Goal: Information Seeking & Learning: Learn about a topic

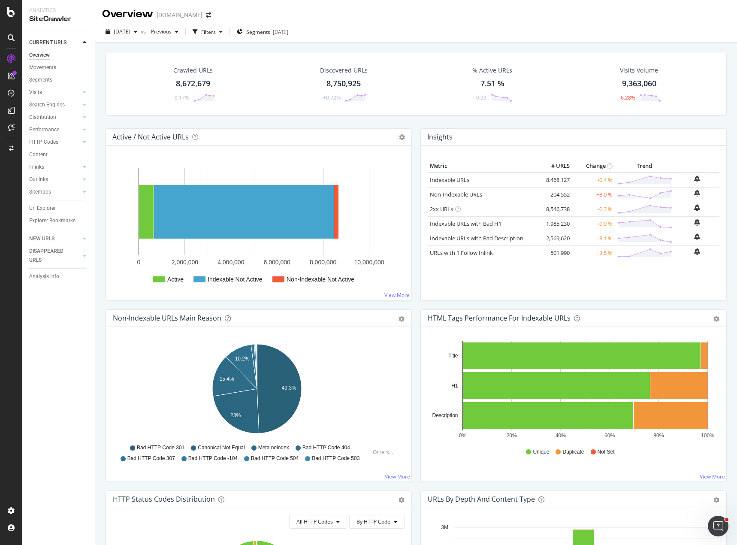
click at [647, 120] on div "Crawled URLs 8,672,679 -0.17% Discovered URLs 8,750,925 +0.72% % Active URLs 7.…" at bounding box center [416, 91] width 630 height 76
click at [549, 45] on div "Crawled URLs 8,672,679 -0.17% Discovered URLs 8,750,925 +0.72% % Active URLs 7.…" at bounding box center [416, 314] width 642 height 545
click at [130, 33] on span "[DATE]" at bounding box center [122, 31] width 17 height 7
click at [130, 31] on span "[DATE]" at bounding box center [122, 31] width 17 height 7
click at [153, 61] on div "[DATE]" at bounding box center [137, 63] width 45 height 8
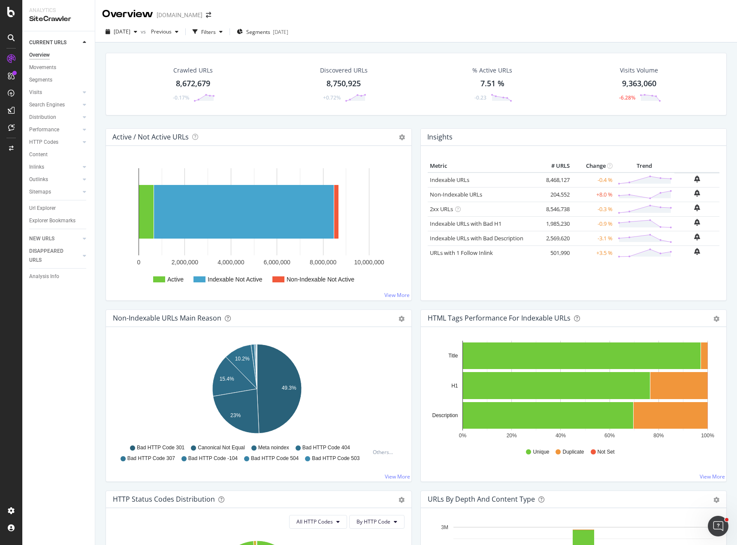
click at [388, 19] on div "Overview [DOMAIN_NAME]" at bounding box center [416, 10] width 642 height 21
click at [270, 30] on span "Segments" at bounding box center [258, 31] width 24 height 7
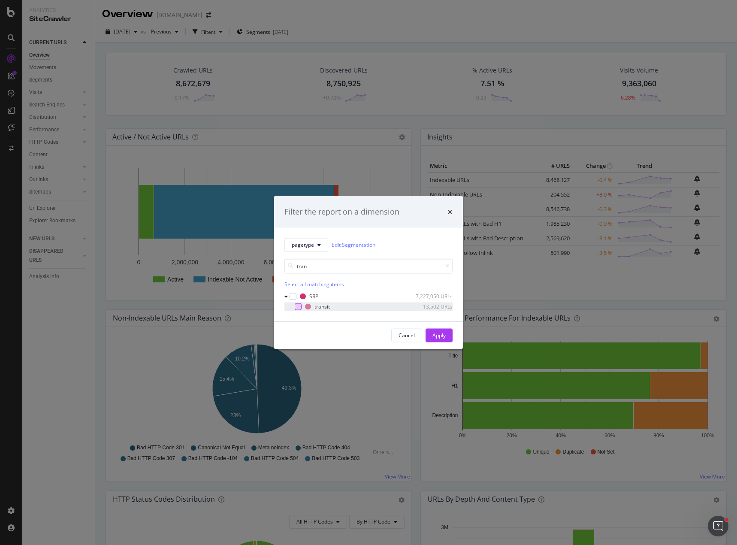
type input "tran"
click at [296, 306] on div "modal" at bounding box center [298, 306] width 7 height 7
click at [437, 333] on div "Apply" at bounding box center [439, 335] width 13 height 7
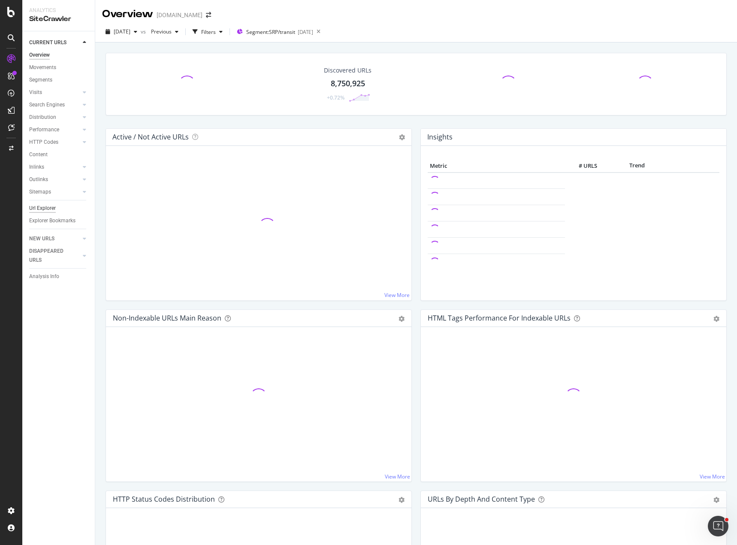
click at [44, 206] on div "Url Explorer" at bounding box center [42, 208] width 27 height 9
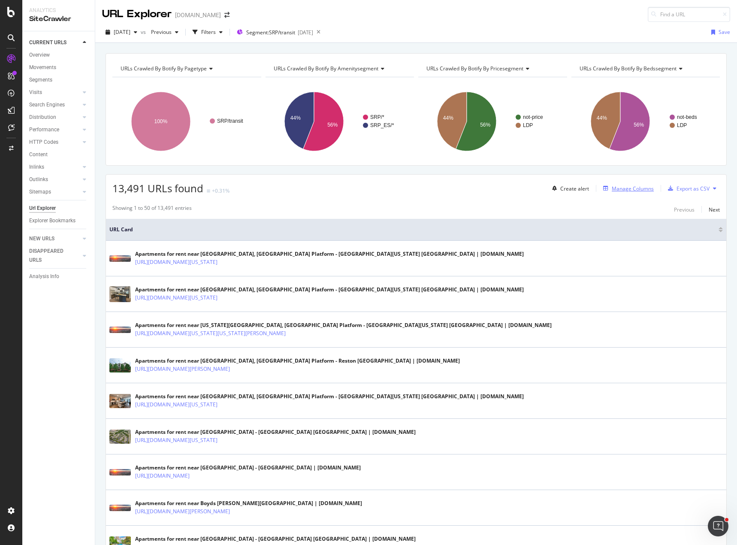
click at [614, 193] on div "Manage Columns" at bounding box center [627, 188] width 54 height 9
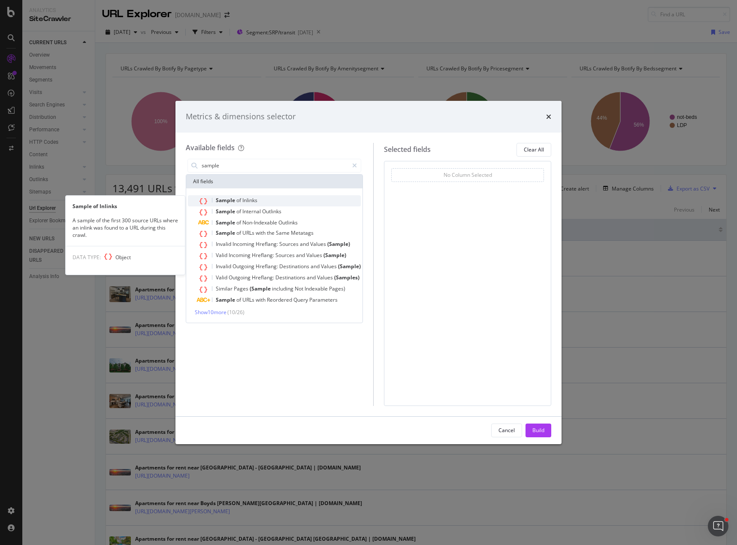
type input "sample"
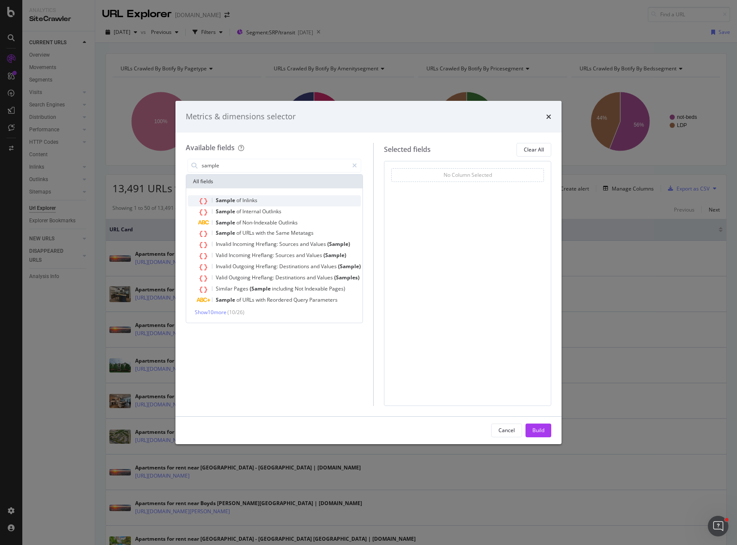
click at [240, 201] on span "of" at bounding box center [239, 200] width 6 height 7
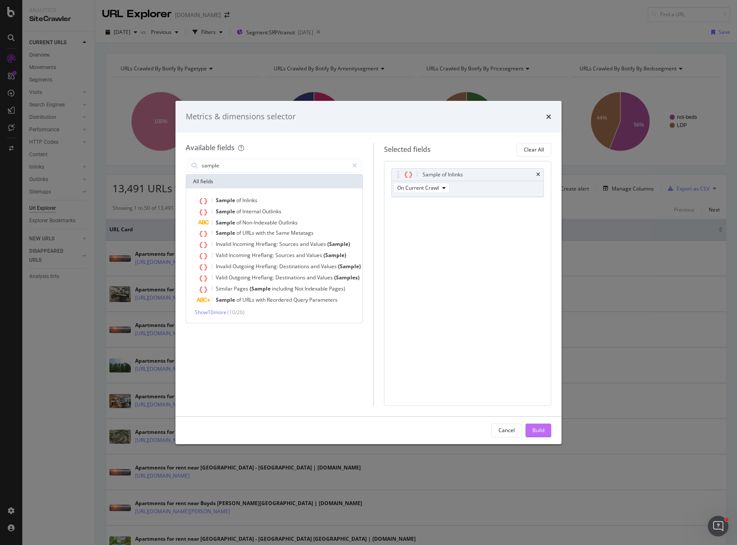
click at [546, 429] on button "Build" at bounding box center [539, 431] width 26 height 14
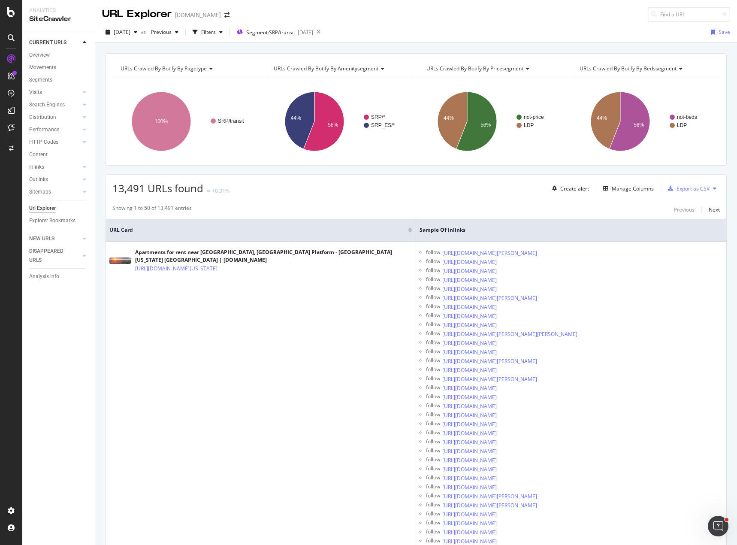
click at [459, 180] on div "13,491 URLs found +0.31% Create alert Manage Columns Export as CSV" at bounding box center [416, 185] width 620 height 21
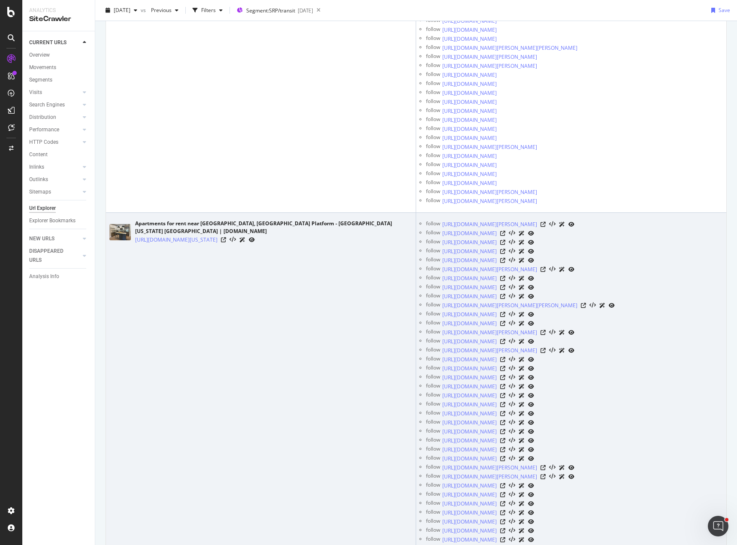
scroll to position [3090, 0]
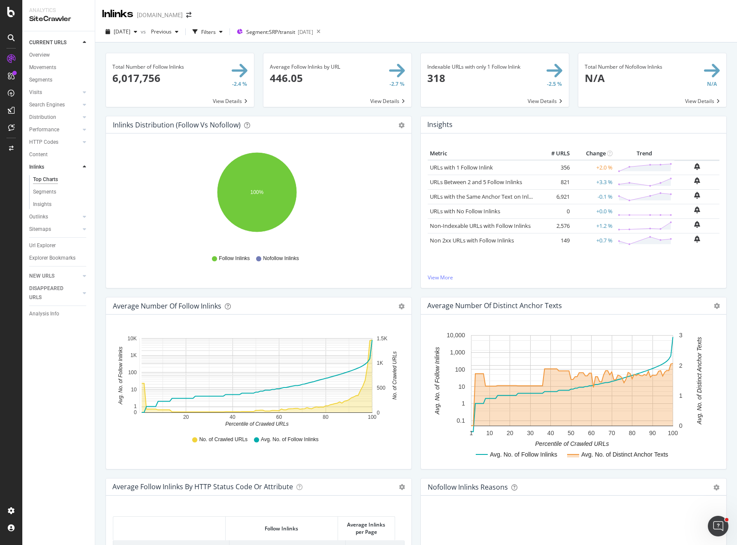
click at [380, 14] on div "Inlinks Apartments.com" at bounding box center [416, 10] width 642 height 21
click at [360, 11] on div "Inlinks Apartments.com" at bounding box center [416, 10] width 642 height 21
click at [615, 24] on div "2025 Sep. 5th vs Previous Filters Segment: SRP/transit 2025-08-28" at bounding box center [416, 31] width 642 height 21
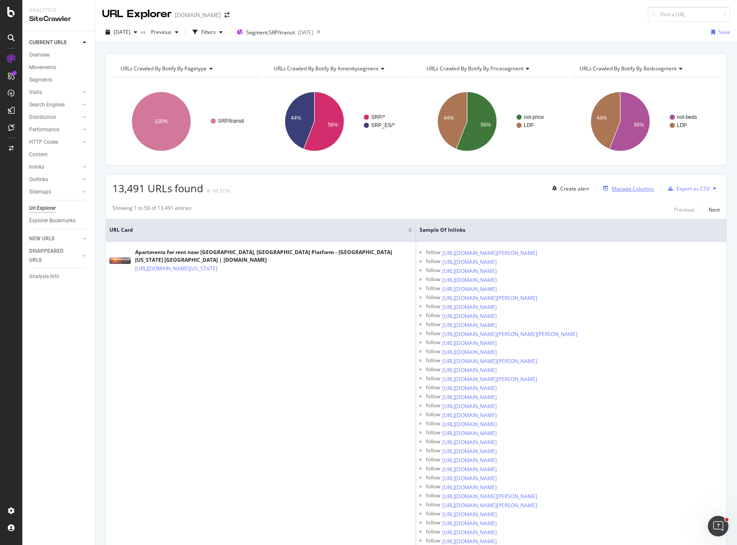
click at [625, 187] on div "Manage Columns" at bounding box center [633, 188] width 42 height 7
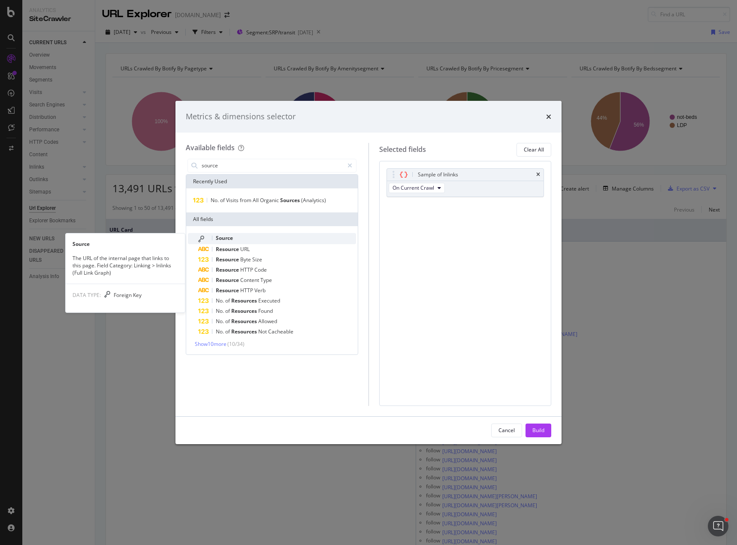
type input "source"
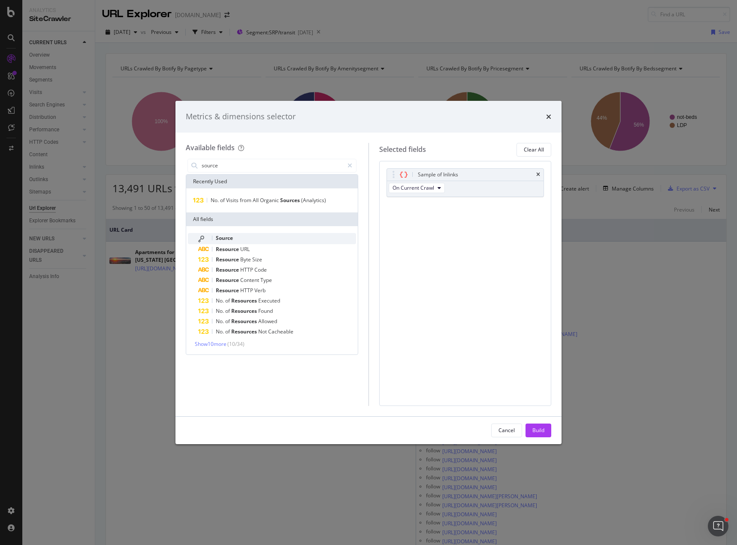
click at [232, 238] on span "Source" at bounding box center [224, 237] width 17 height 7
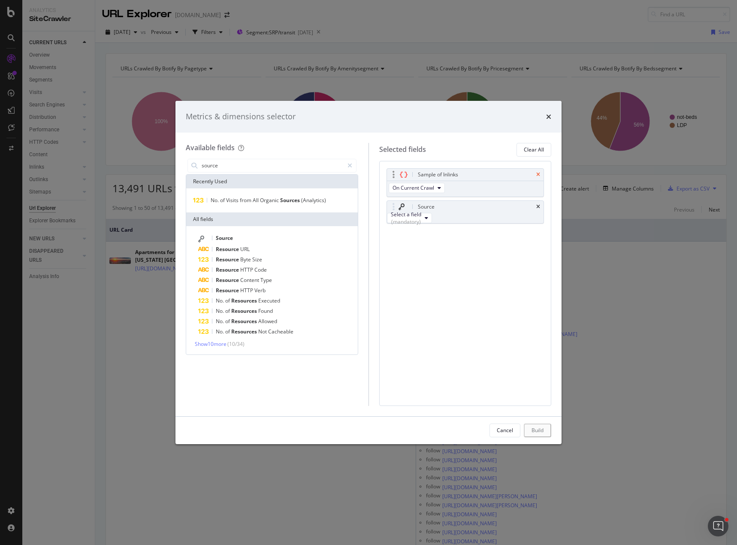
click at [539, 173] on icon "times" at bounding box center [538, 174] width 4 height 5
click at [421, 185] on div "Select a field (mandatory)" at bounding box center [406, 186] width 30 height 15
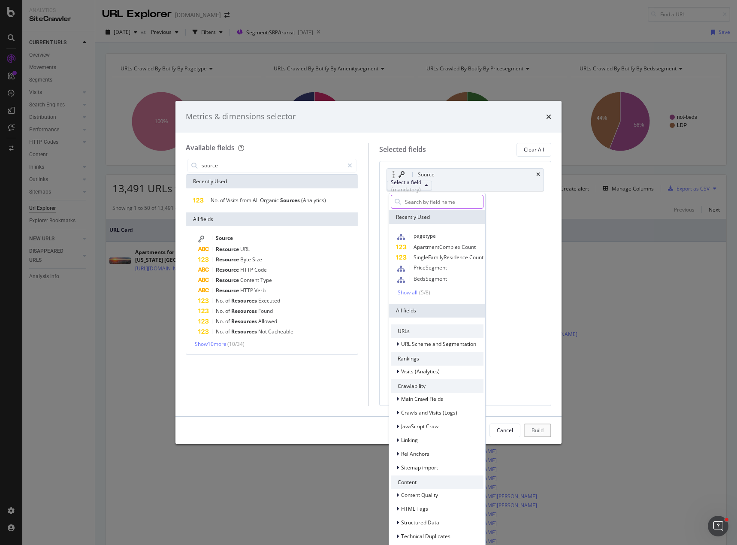
click at [452, 204] on input "modal" at bounding box center [443, 201] width 79 height 13
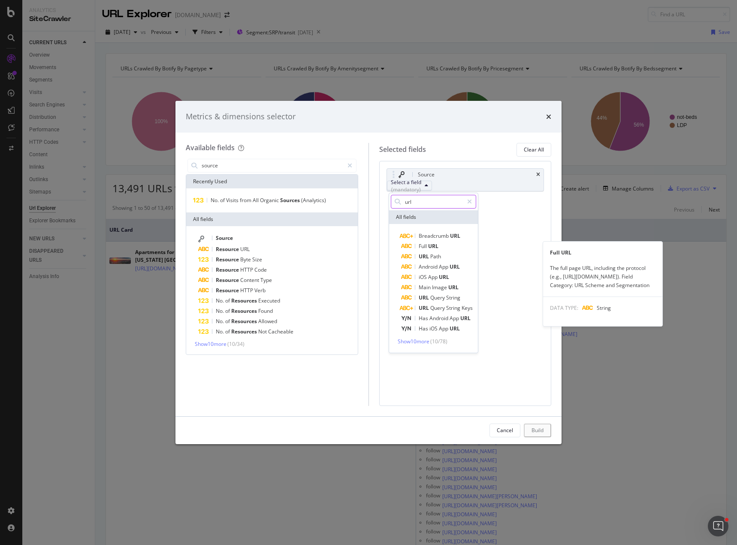
type input "url"
click at [440, 245] on span "Full URL" at bounding box center [438, 246] width 75 height 10
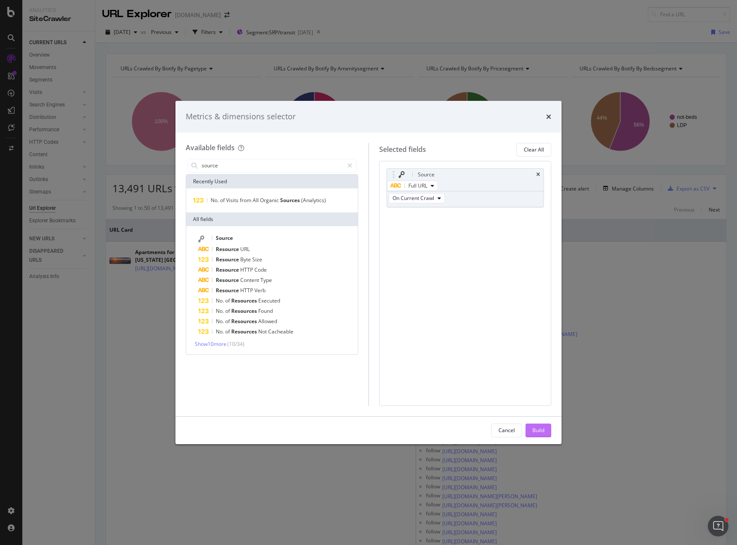
click at [541, 430] on div "Build" at bounding box center [539, 430] width 12 height 7
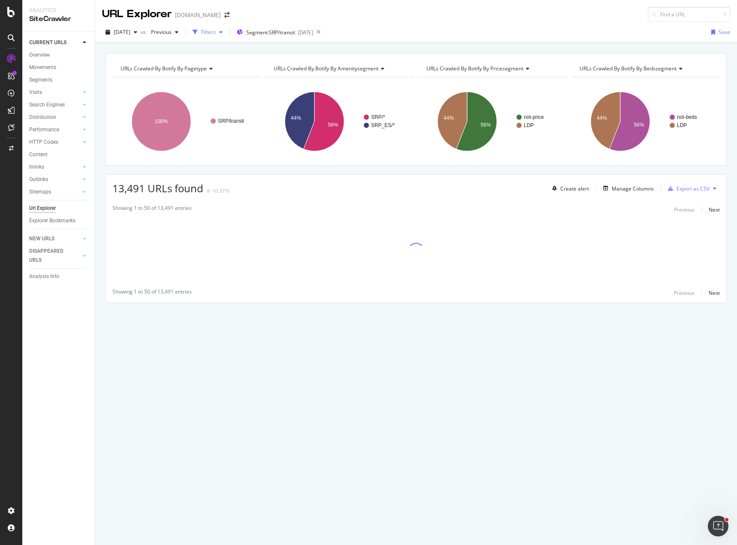
click at [216, 30] on div "Filters" at bounding box center [208, 31] width 15 height 7
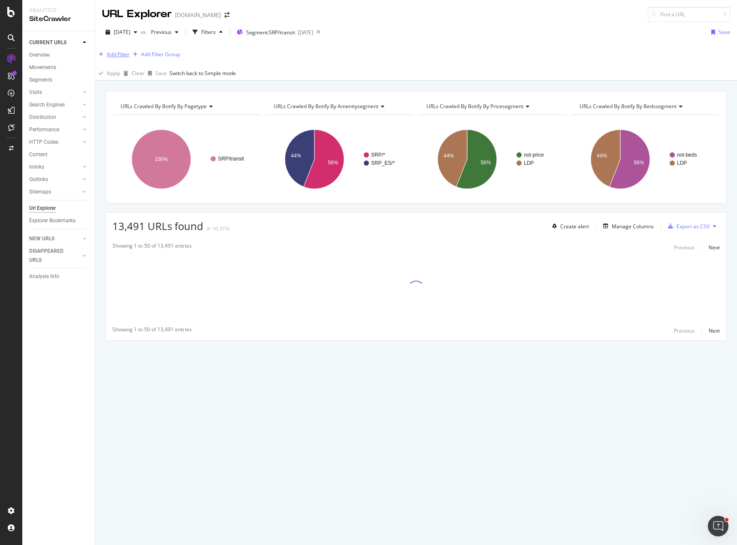
click at [125, 55] on div "Add Filter" at bounding box center [118, 54] width 23 height 7
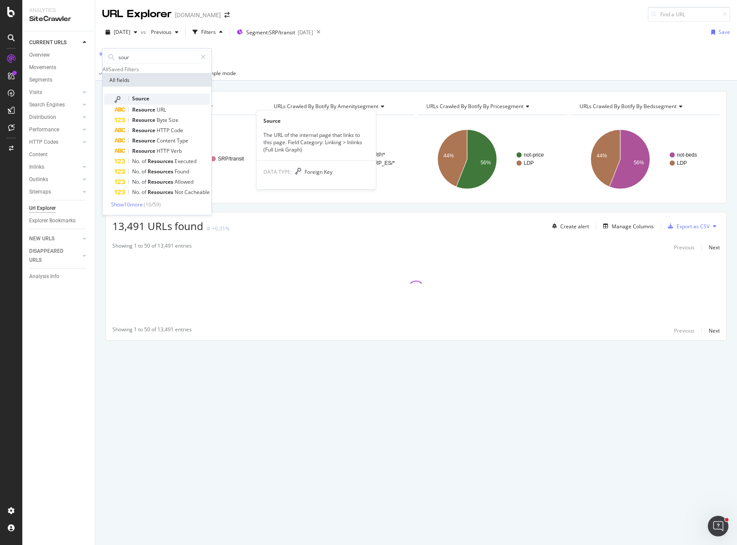
type input "sour"
click at [146, 102] on span "Source" at bounding box center [140, 98] width 17 height 7
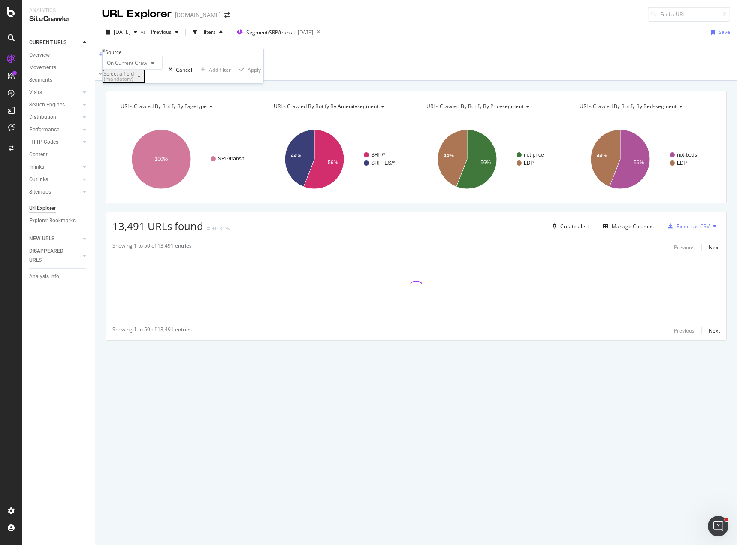
click at [134, 82] on div "(mandatory)" at bounding box center [118, 78] width 30 height 5
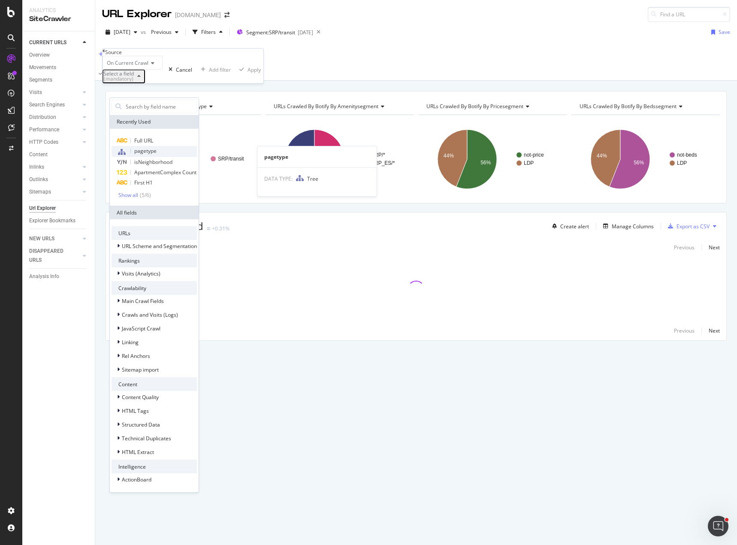
click at [154, 154] on span "pagetype" at bounding box center [145, 150] width 22 height 7
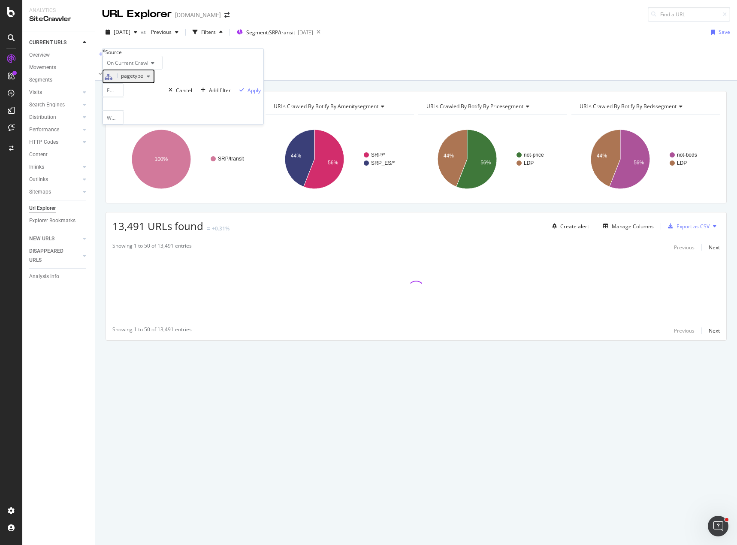
click at [133, 117] on div "Equal With Children" at bounding box center [133, 103] width 60 height 41
click at [124, 111] on div at bounding box center [113, 104] width 21 height 14
click at [0, 0] on span "Select" at bounding box center [0, 0] width 0 height 0
click at [248, 94] on div "Apply" at bounding box center [254, 90] width 13 height 7
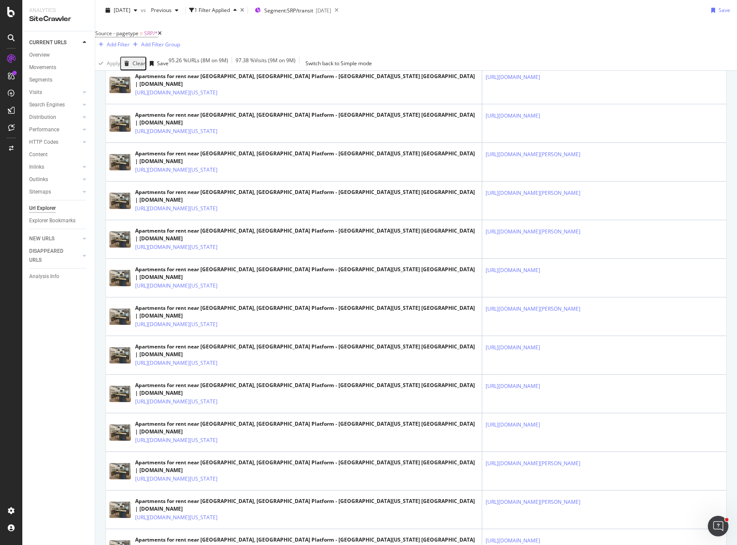
scroll to position [694, 0]
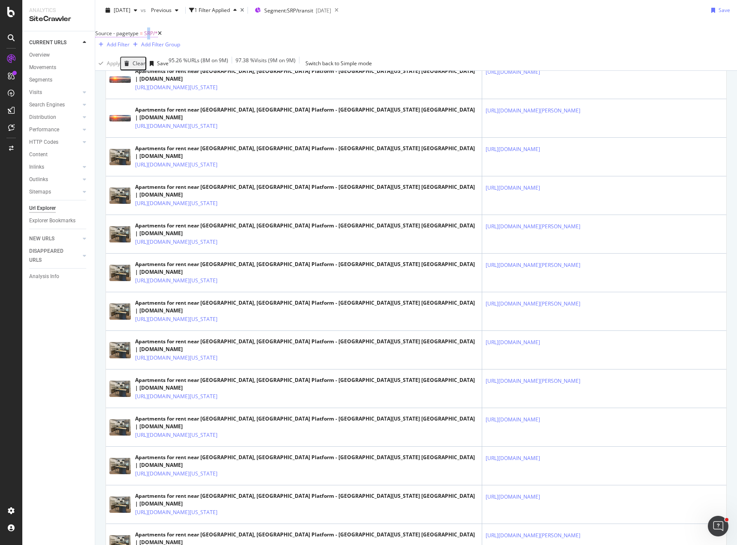
click at [155, 35] on span "SRP/*" at bounding box center [151, 33] width 14 height 7
click at [122, 84] on icon at bounding box center [119, 81] width 6 height 5
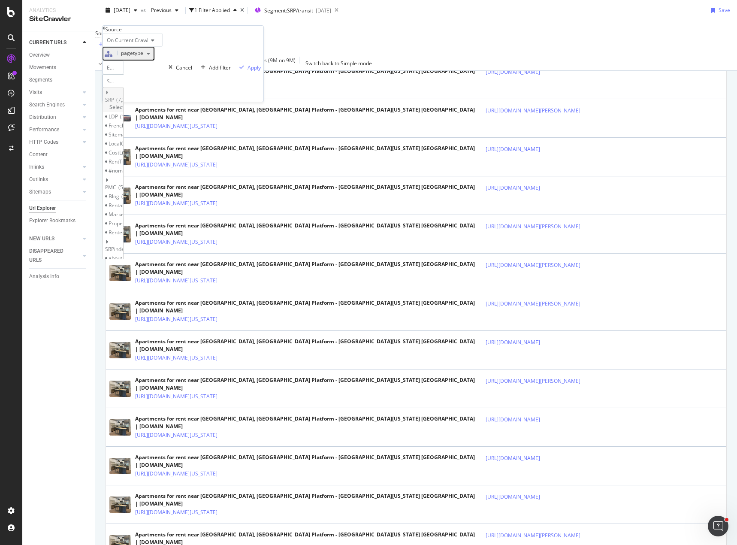
click at [108, 95] on icon at bounding box center [106, 92] width 3 height 5
click at [0, 0] on span "Select" at bounding box center [0, 0] width 0 height 0
click at [248, 71] on div "Apply" at bounding box center [254, 67] width 13 height 7
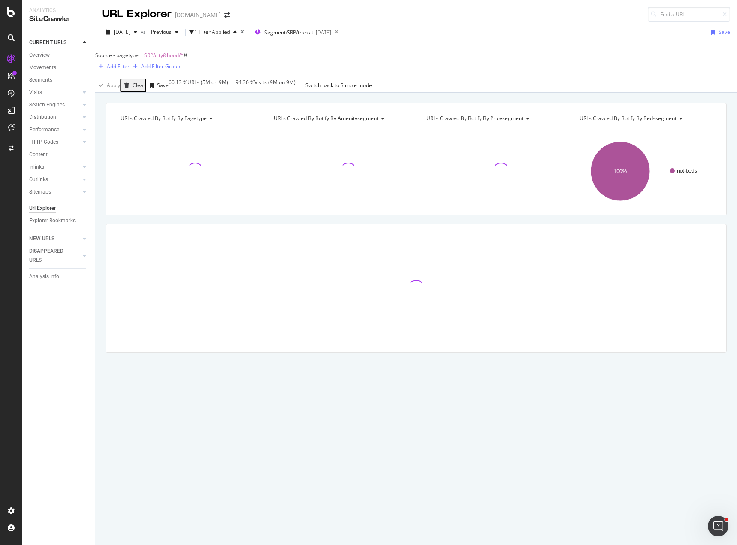
click at [442, 93] on div "URLs Crawled By Botify By pagetype Chart (by Value) Table Expand Export as CSV …" at bounding box center [416, 103] width 642 height 21
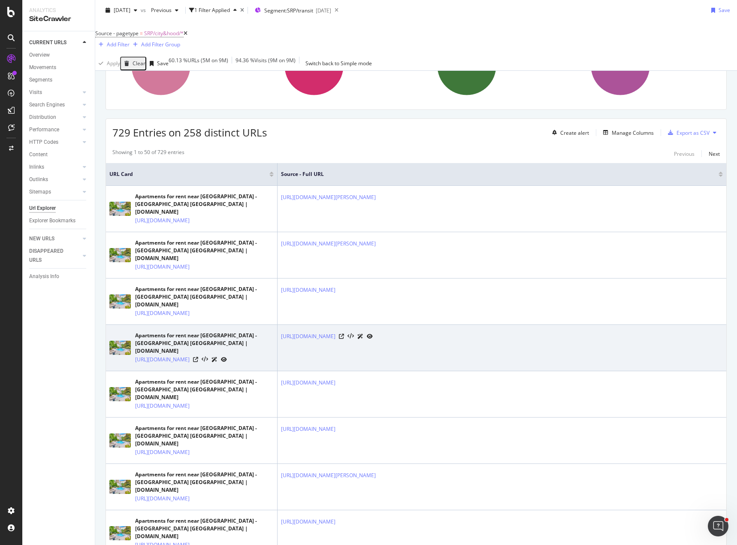
scroll to position [129, 0]
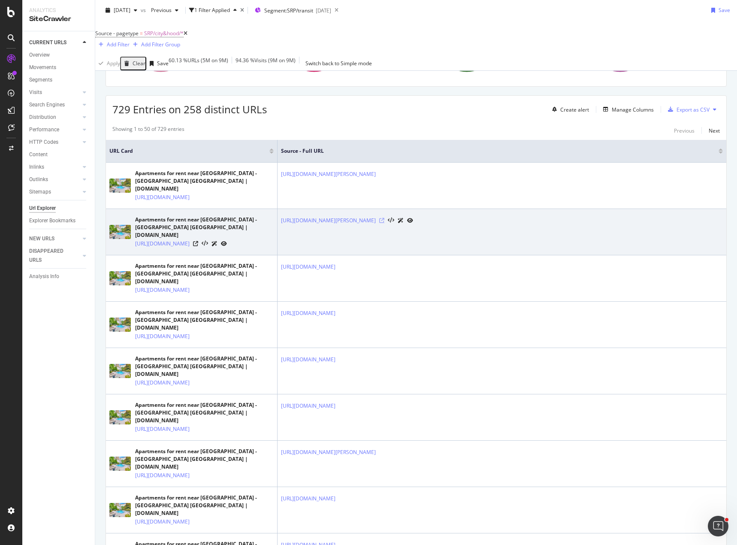
click at [384, 218] on icon at bounding box center [381, 220] width 5 height 5
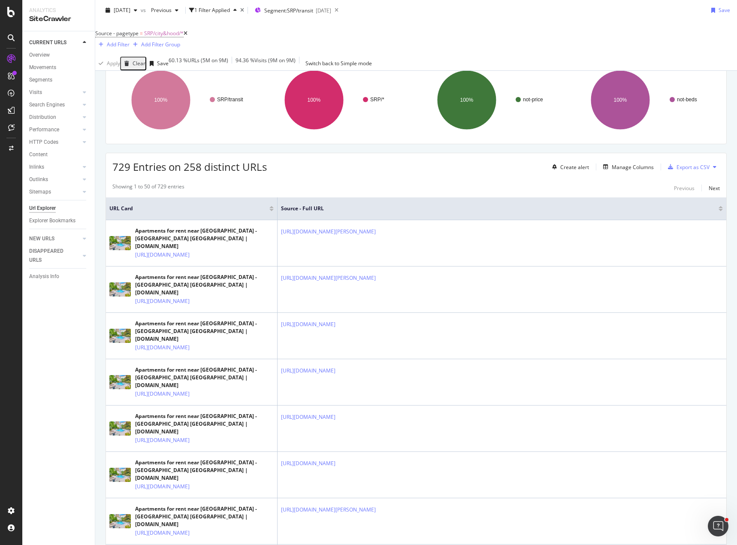
scroll to position [0, 0]
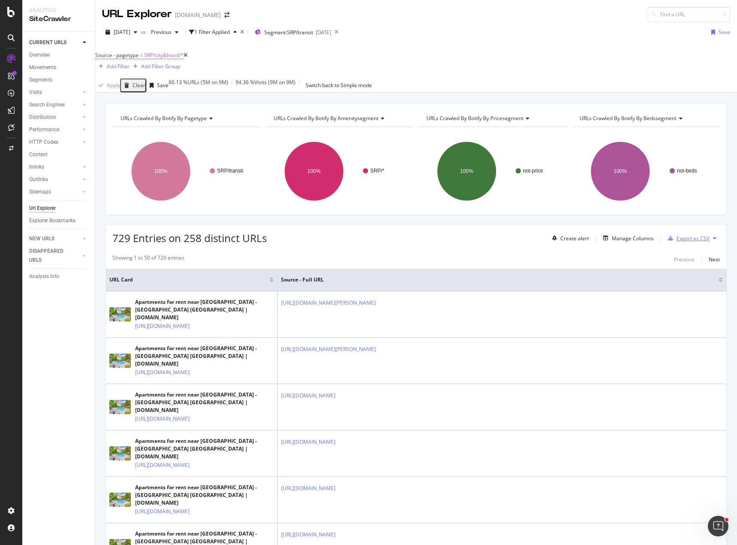
click at [691, 235] on div "Export as CSV" at bounding box center [693, 238] width 33 height 7
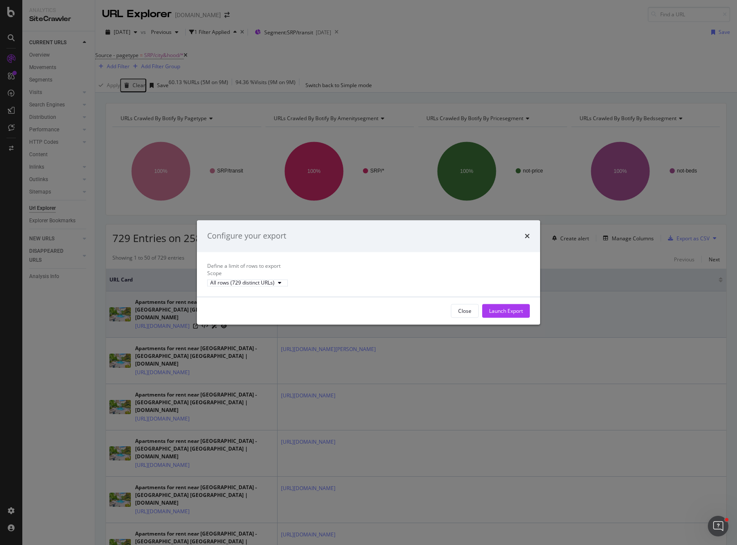
click at [513, 315] on div "Launch Export" at bounding box center [506, 310] width 34 height 7
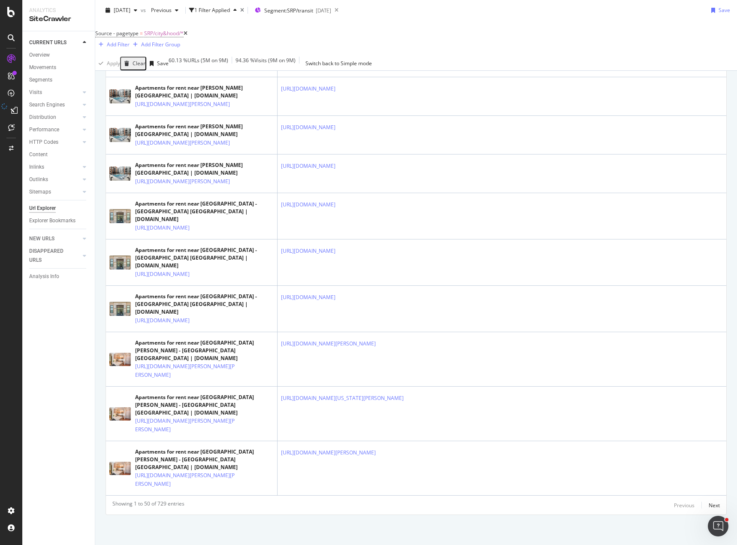
scroll to position [2125, 0]
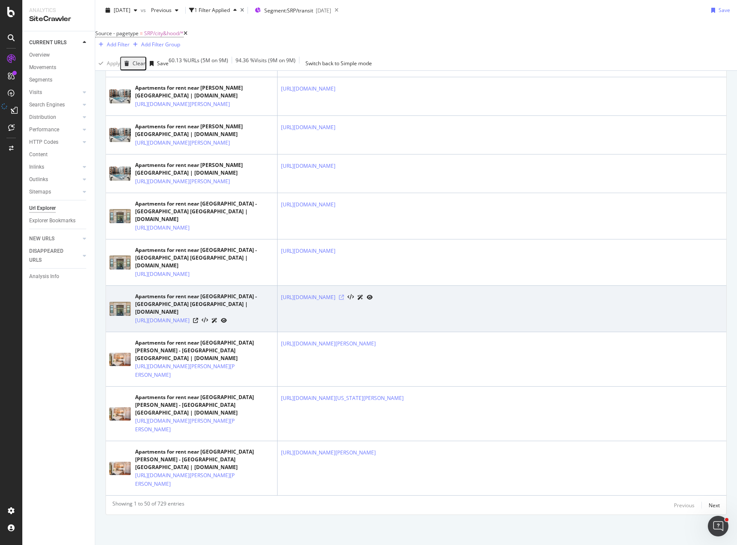
click at [344, 300] on icon at bounding box center [341, 297] width 5 height 5
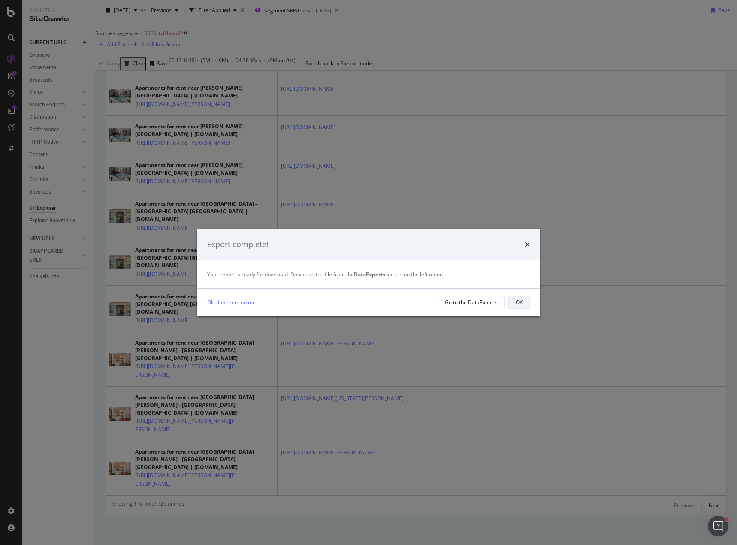
click at [521, 300] on div "OK" at bounding box center [519, 302] width 7 height 7
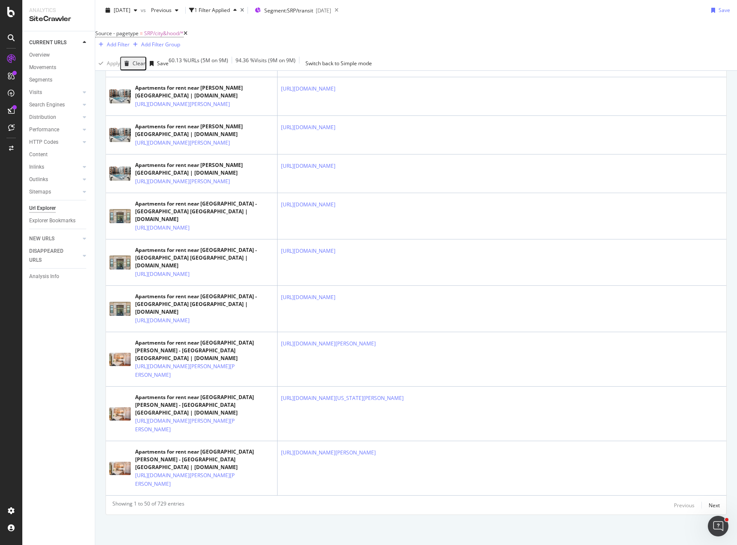
click at [442, 35] on div "Source - pagetype = SRP/city&hood/* Add Filter Add Filter Group" at bounding box center [416, 39] width 642 height 36
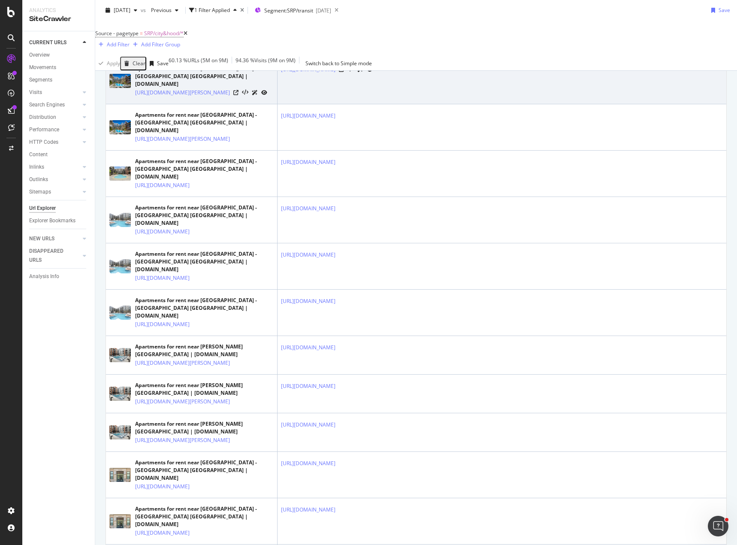
scroll to position [1567, 0]
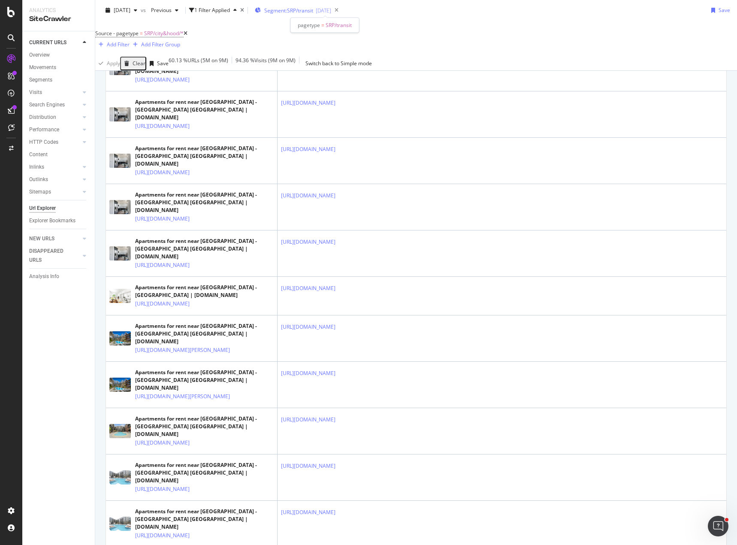
click at [313, 9] on span "Segment: SRP/transit" at bounding box center [288, 10] width 49 height 7
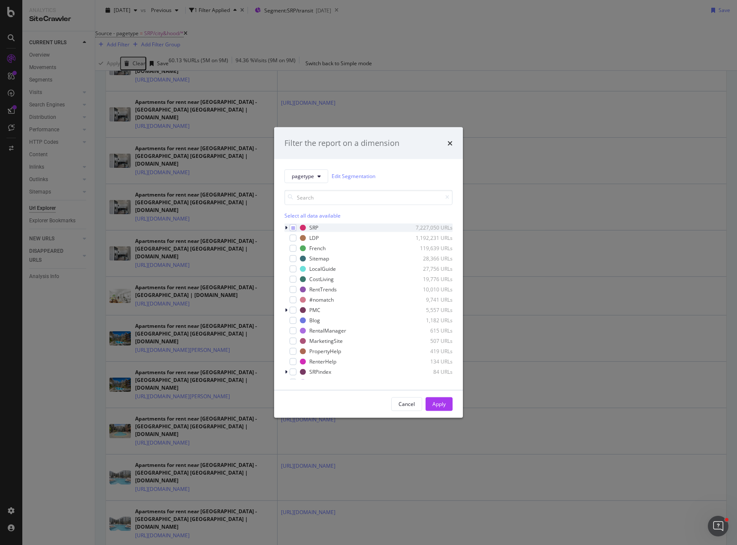
click at [287, 227] on icon "modal" at bounding box center [286, 227] width 3 height 5
click at [300, 327] on icon "modal" at bounding box center [299, 329] width 4 height 4
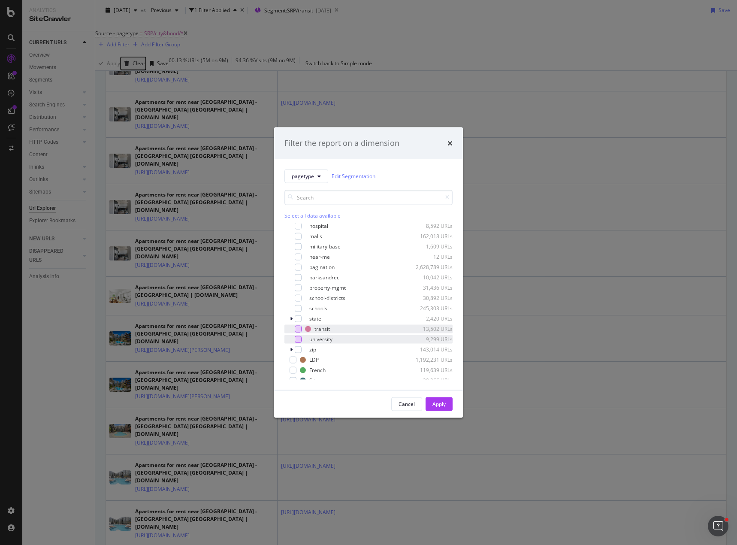
click at [296, 339] on div "modal" at bounding box center [298, 339] width 7 height 7
drag, startPoint x: 430, startPoint y: 401, endPoint x: 455, endPoint y: 362, distance: 46.3
click at [431, 401] on button "Apply" at bounding box center [439, 404] width 27 height 14
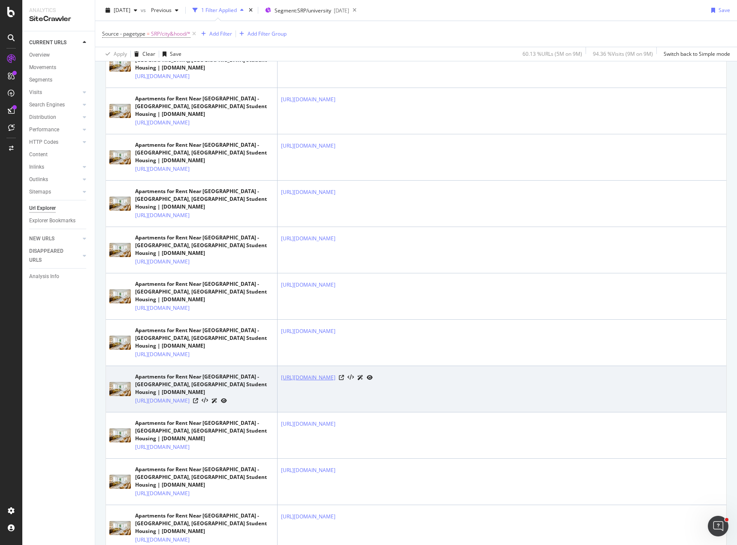
scroll to position [772, 0]
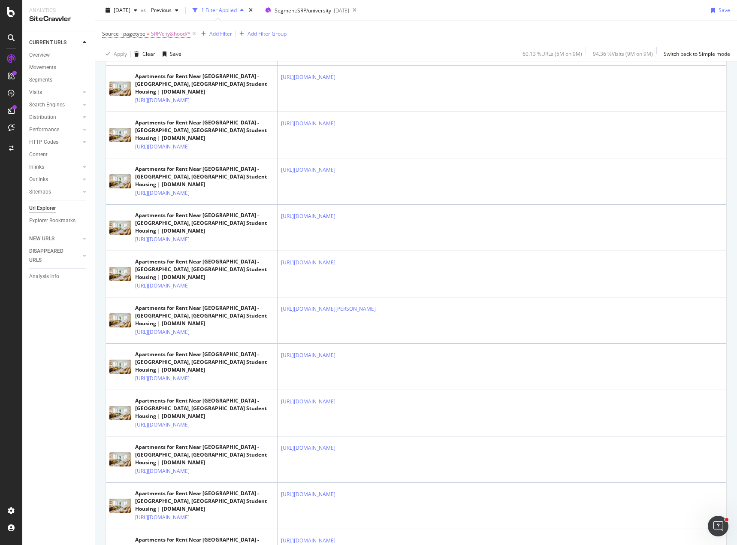
click at [174, 33] on span "SRP/city&hood/*" at bounding box center [170, 34] width 39 height 12
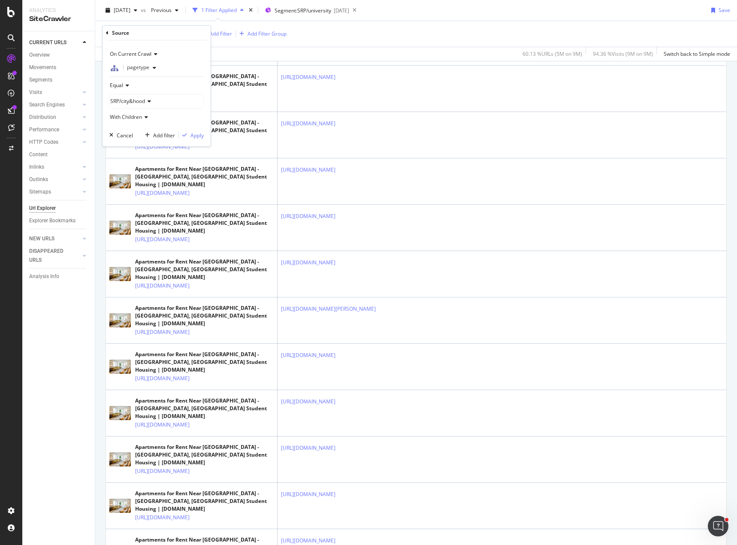
click at [127, 100] on span "SRP/city&hood" at bounding box center [127, 100] width 35 height 7
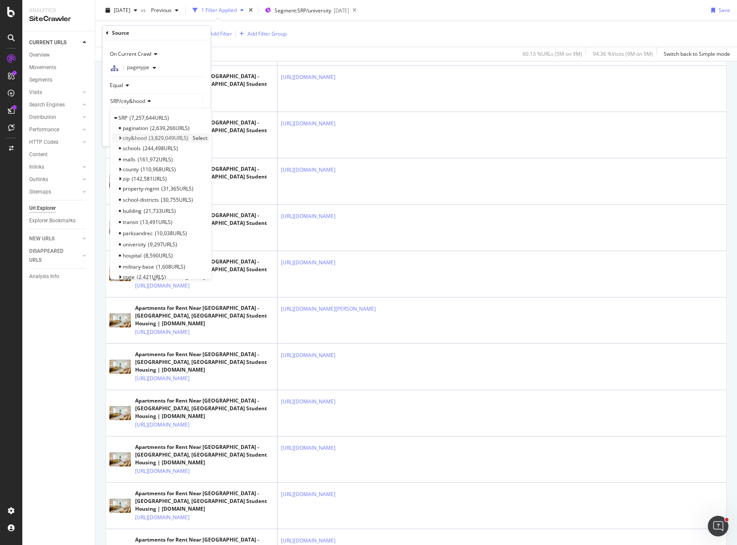
click at [117, 138] on div "city&hood 3,829,049 URLS Select" at bounding box center [161, 137] width 98 height 9
click at [120, 136] on icon at bounding box center [119, 138] width 3 height 5
click at [157, 194] on span "219,590 URLS" at bounding box center [168, 192] width 35 height 7
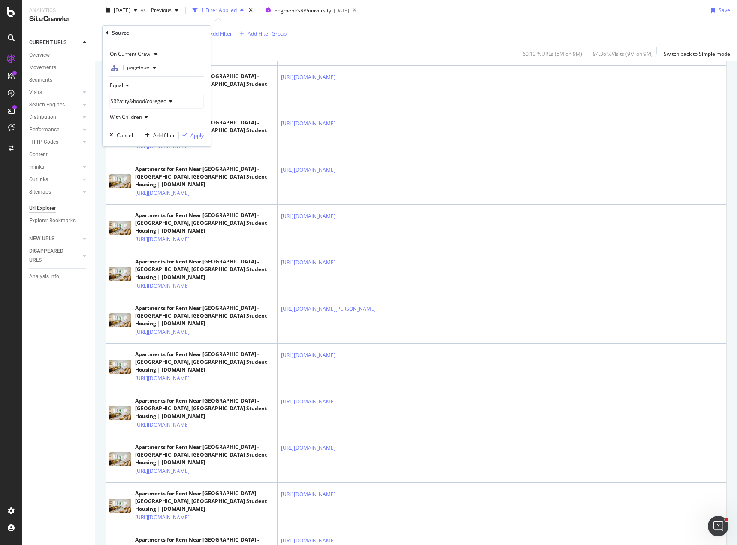
click at [194, 135] on div "Apply" at bounding box center [197, 135] width 13 height 7
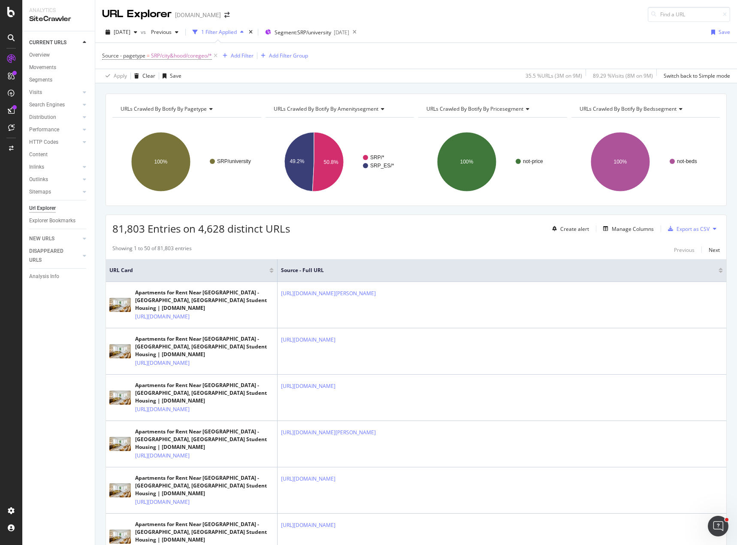
click at [74, 359] on div "CURRENT URLS Overview Movements Segments Visits Analysis Orphan URLs Search Eng…" at bounding box center [58, 288] width 73 height 514
click at [360, 233] on div "81,803 Entries on 4,628 distinct URLs Create alert Manage Columns Export as CSV" at bounding box center [416, 225] width 620 height 21
click at [710, 245] on button "Next" at bounding box center [714, 250] width 11 height 10
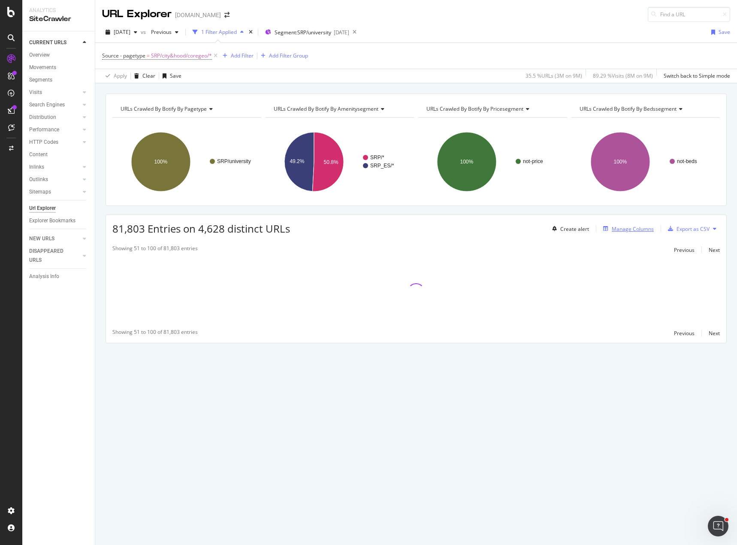
click at [623, 230] on div "Manage Columns" at bounding box center [633, 228] width 42 height 7
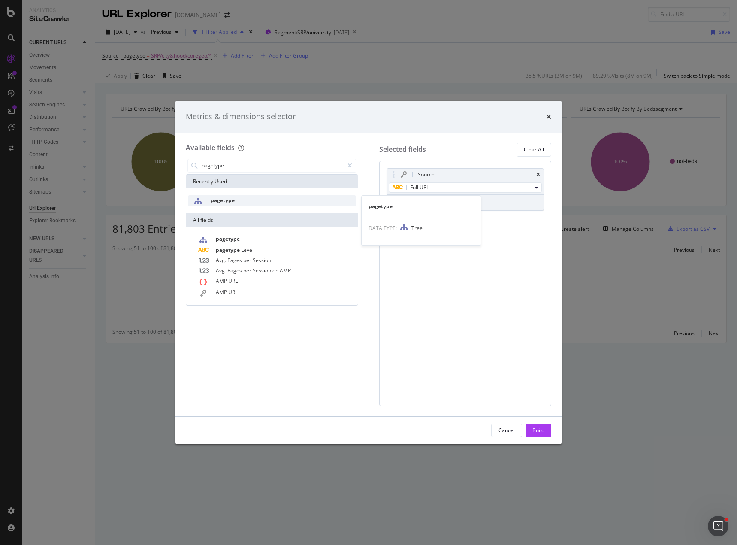
type input "pagetype"
click at [231, 204] on div "pagetype" at bounding box center [272, 200] width 168 height 11
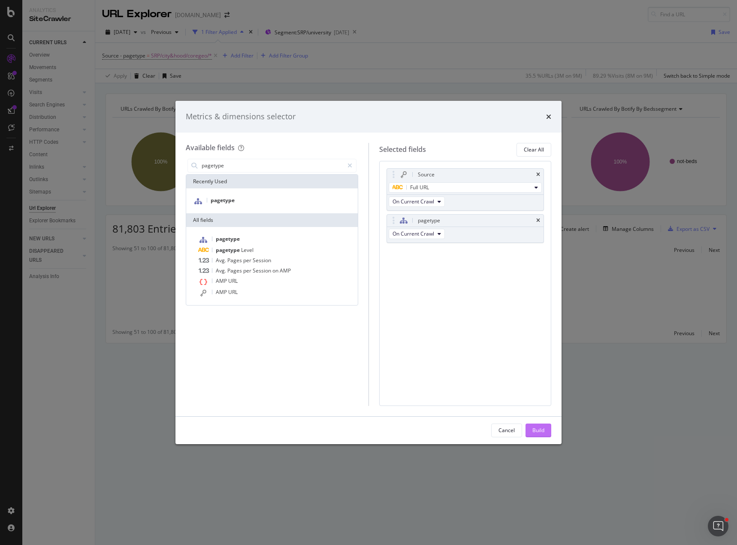
click at [536, 428] on div "Build" at bounding box center [539, 430] width 12 height 7
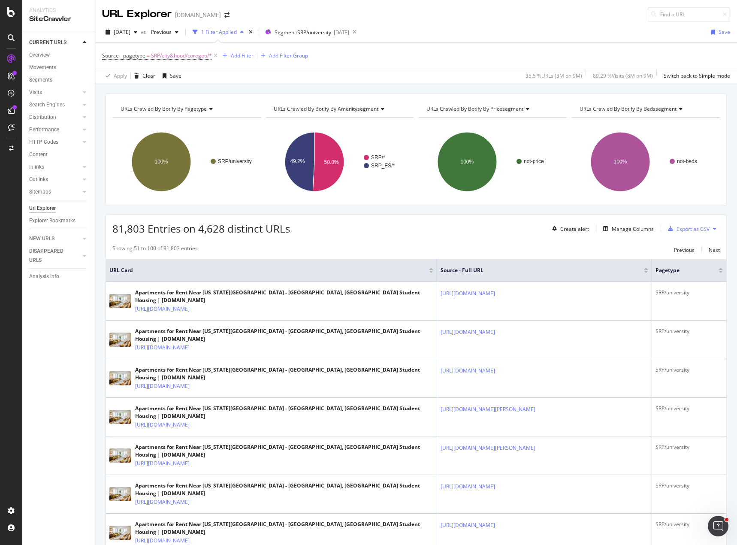
drag, startPoint x: 555, startPoint y: 206, endPoint x: 552, endPoint y: 212, distance: 7.3
click at [331, 33] on span "Segment: SRP/university" at bounding box center [303, 32] width 57 height 7
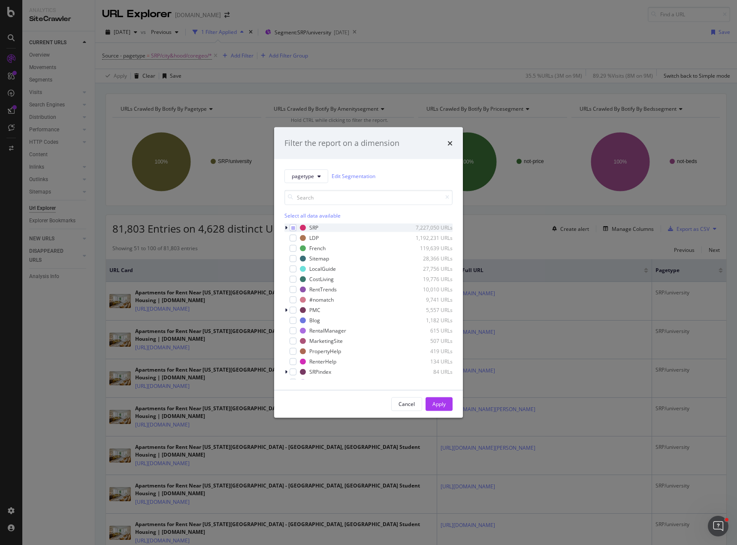
click at [288, 226] on div "modal" at bounding box center [287, 227] width 5 height 9
click at [291, 249] on icon "modal" at bounding box center [291, 247] width 3 height 5
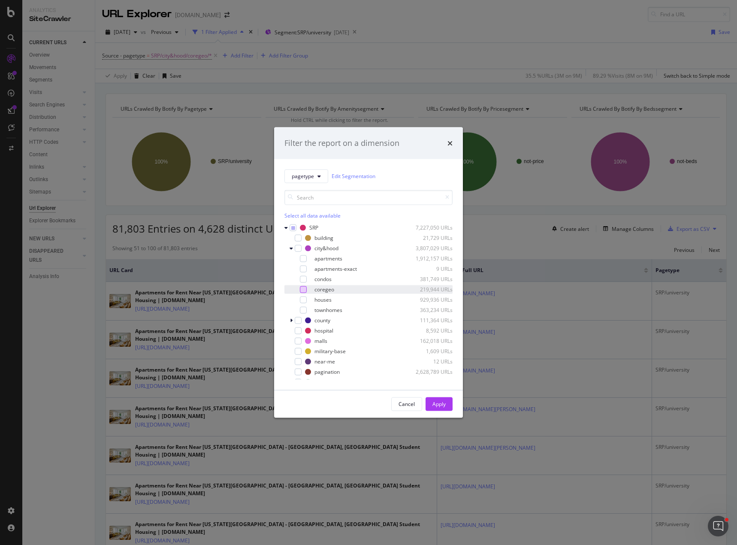
click at [306, 291] on div "modal" at bounding box center [303, 289] width 7 height 7
drag, startPoint x: 439, startPoint y: 401, endPoint x: 454, endPoint y: 249, distance: 152.6
click at [439, 401] on div "Apply" at bounding box center [439, 403] width 13 height 7
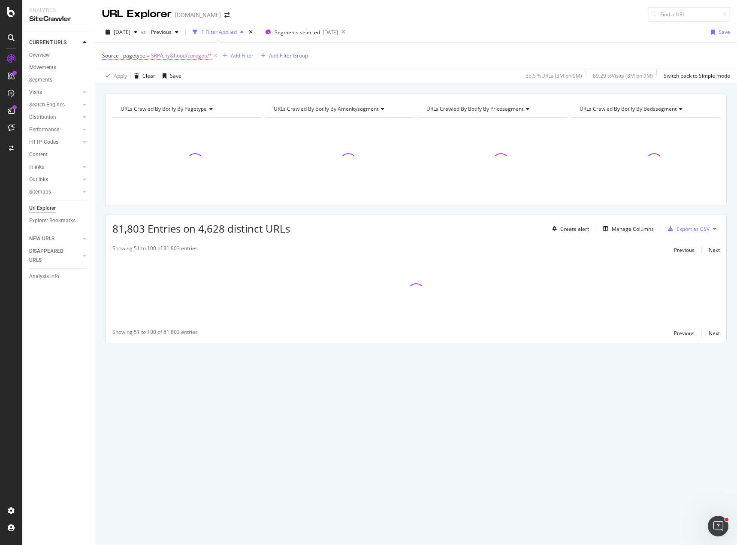
click at [193, 57] on span "SRP/city&hood/coregeo/*" at bounding box center [181, 56] width 61 height 12
click at [149, 123] on span "SRP/city&hood/coregeo" at bounding box center [138, 122] width 56 height 7
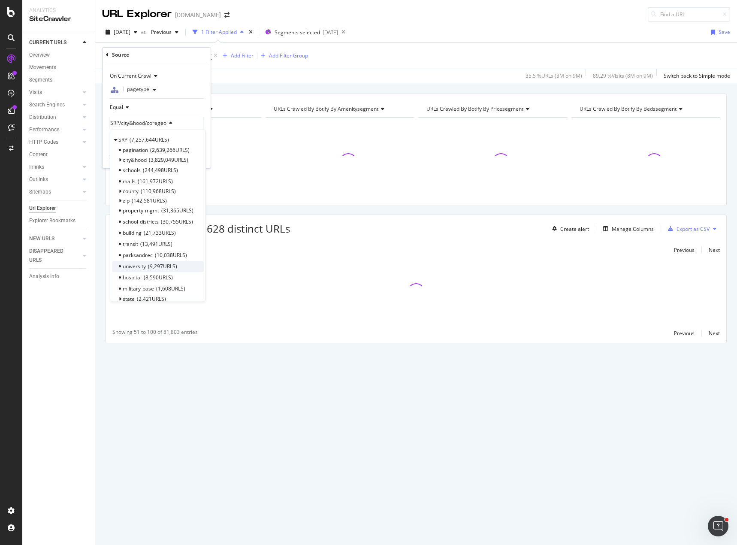
click at [131, 268] on span "university" at bounding box center [134, 266] width 23 height 7
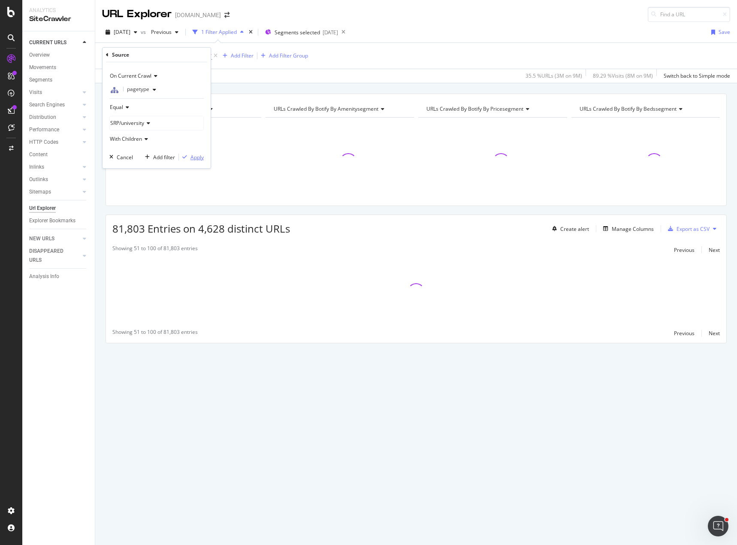
click at [197, 158] on div "Apply" at bounding box center [197, 157] width 13 height 7
